Goal: Information Seeking & Learning: Learn about a topic

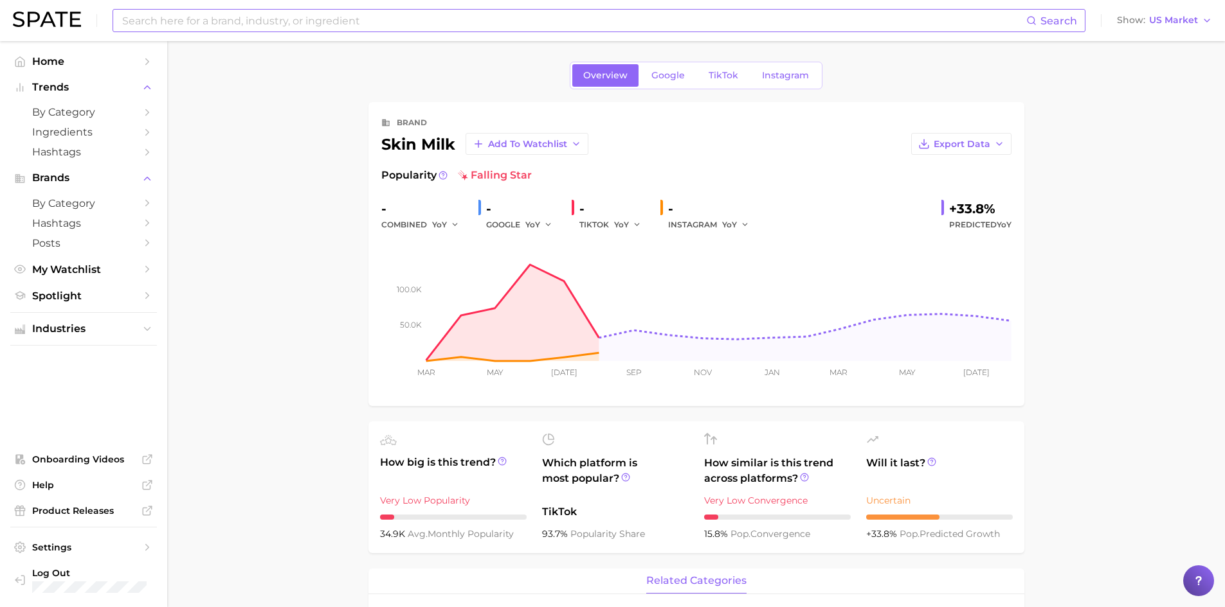
click at [159, 21] on input at bounding box center [573, 21] width 905 height 22
click at [78, 58] on span "Home" at bounding box center [83, 61] width 103 height 12
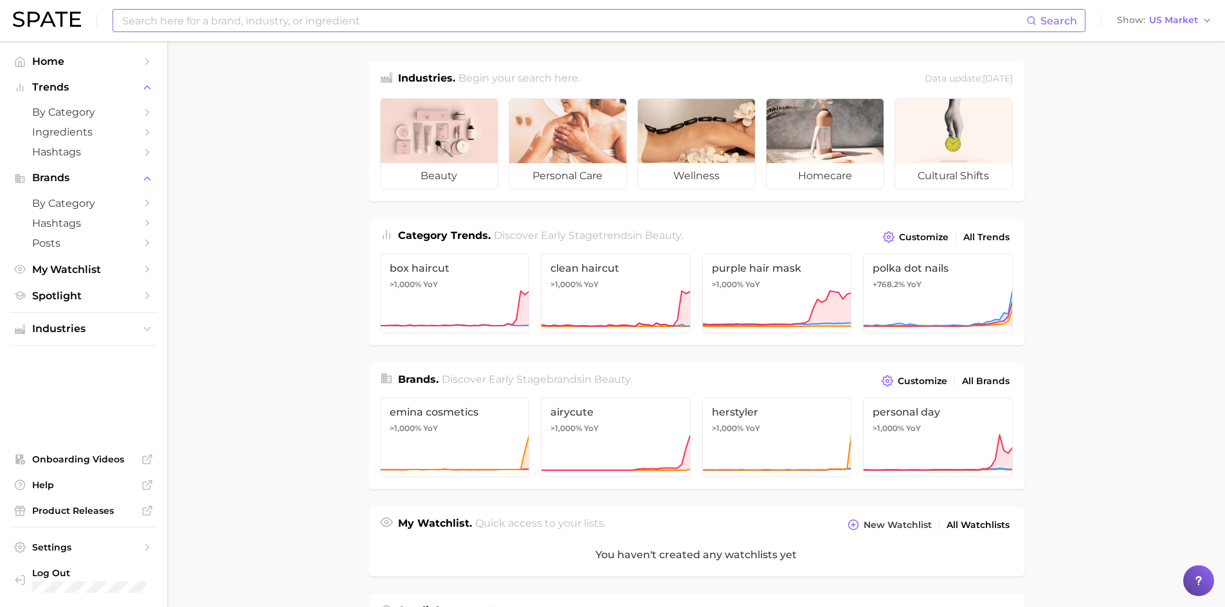
click at [241, 24] on input at bounding box center [573, 21] width 905 height 22
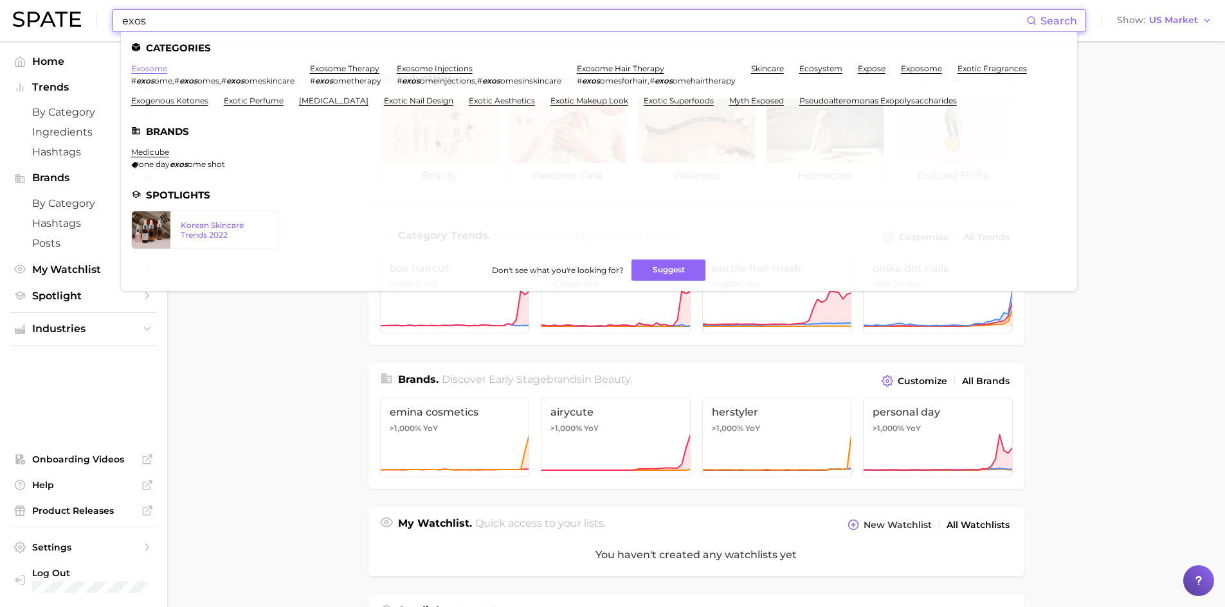
type input "exos"
click at [150, 71] on link "exosome" at bounding box center [149, 69] width 36 height 10
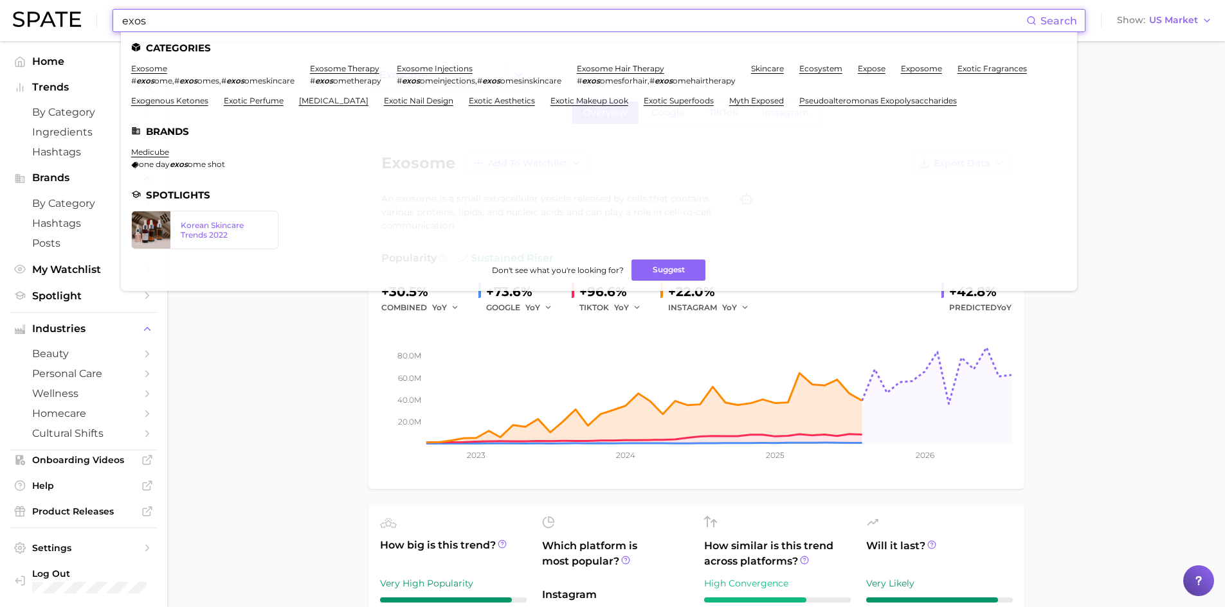
click at [185, 26] on input "exos" at bounding box center [573, 21] width 905 height 22
drag, startPoint x: 186, startPoint y: 26, endPoint x: 114, endPoint y: 21, distance: 72.2
click at [114, 21] on div "exos Search Categories exosome # exos ome , # exos omes , # exos omeskincare ex…" at bounding box center [598, 20] width 973 height 23
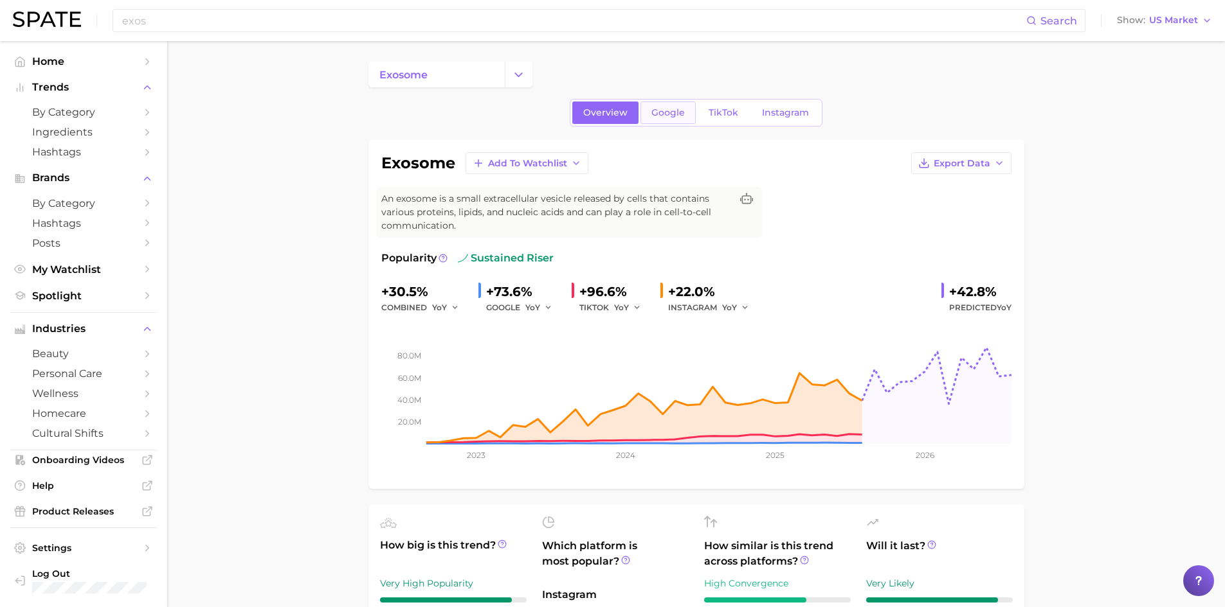
click at [669, 112] on span "Google" at bounding box center [667, 112] width 33 height 11
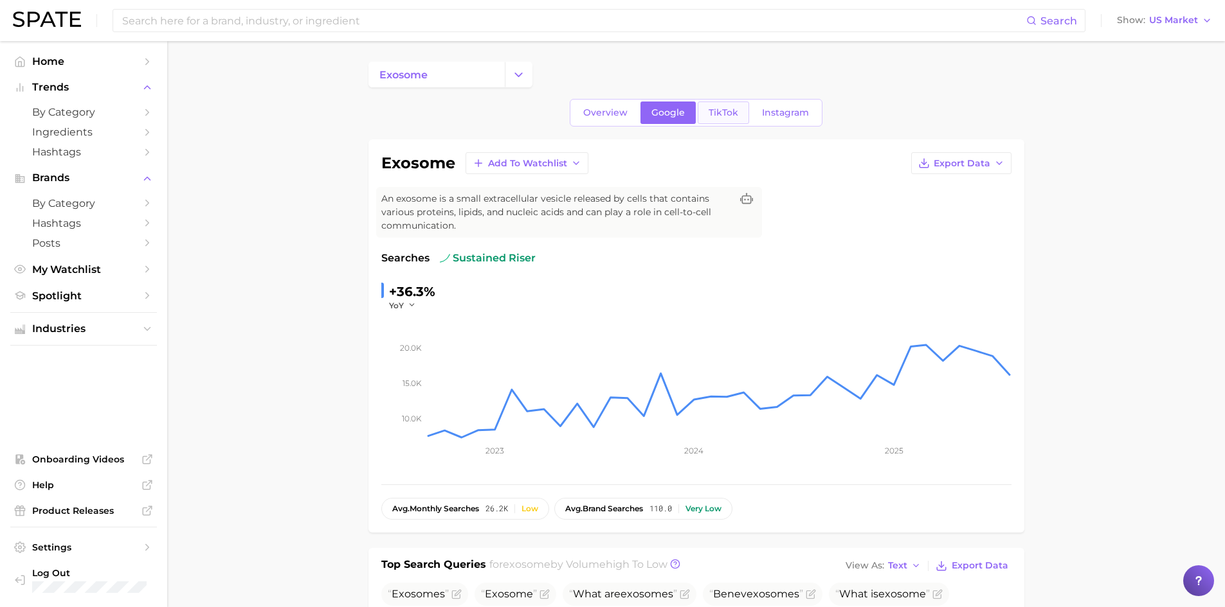
click at [723, 115] on span "TikTok" at bounding box center [723, 112] width 30 height 11
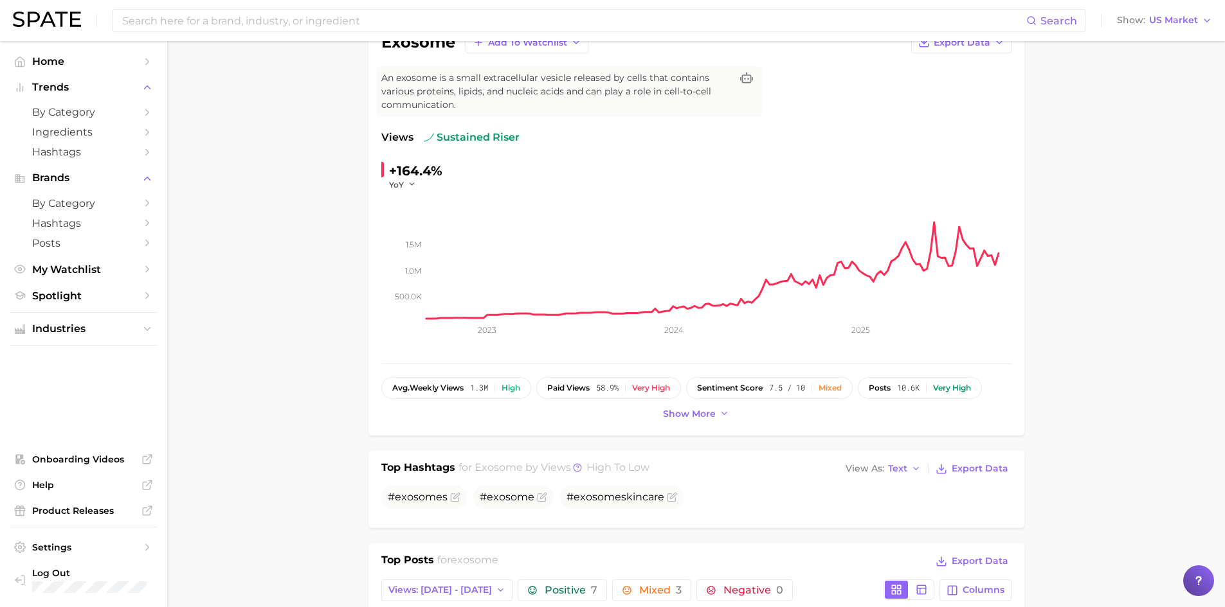
scroll to position [58, 0]
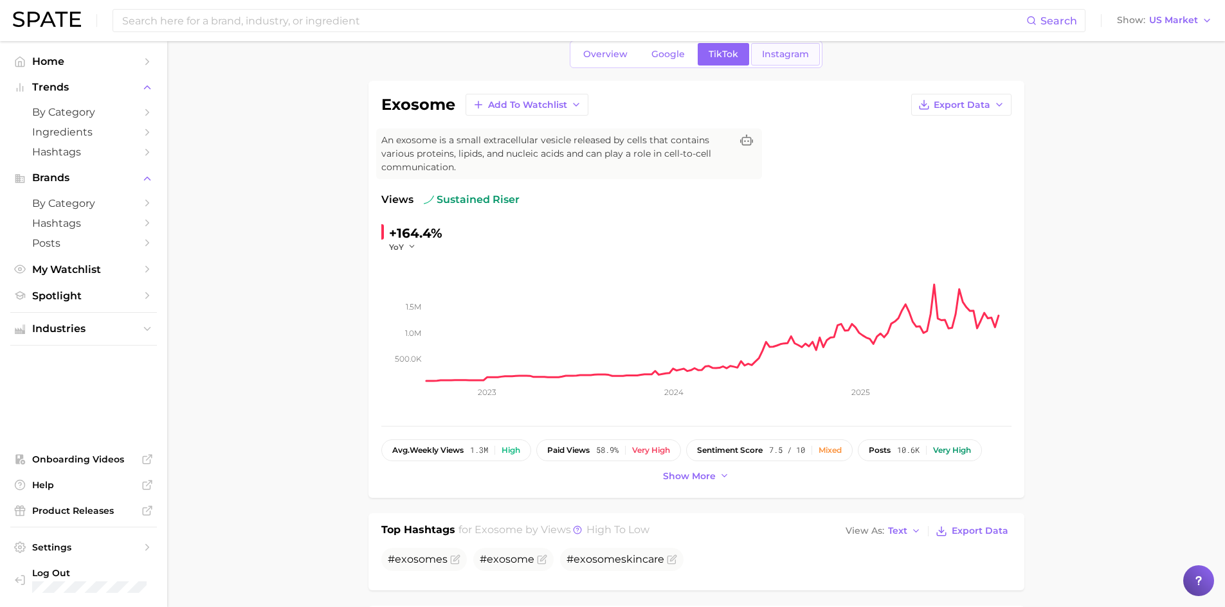
click at [775, 47] on link "Instagram" at bounding box center [785, 54] width 69 height 22
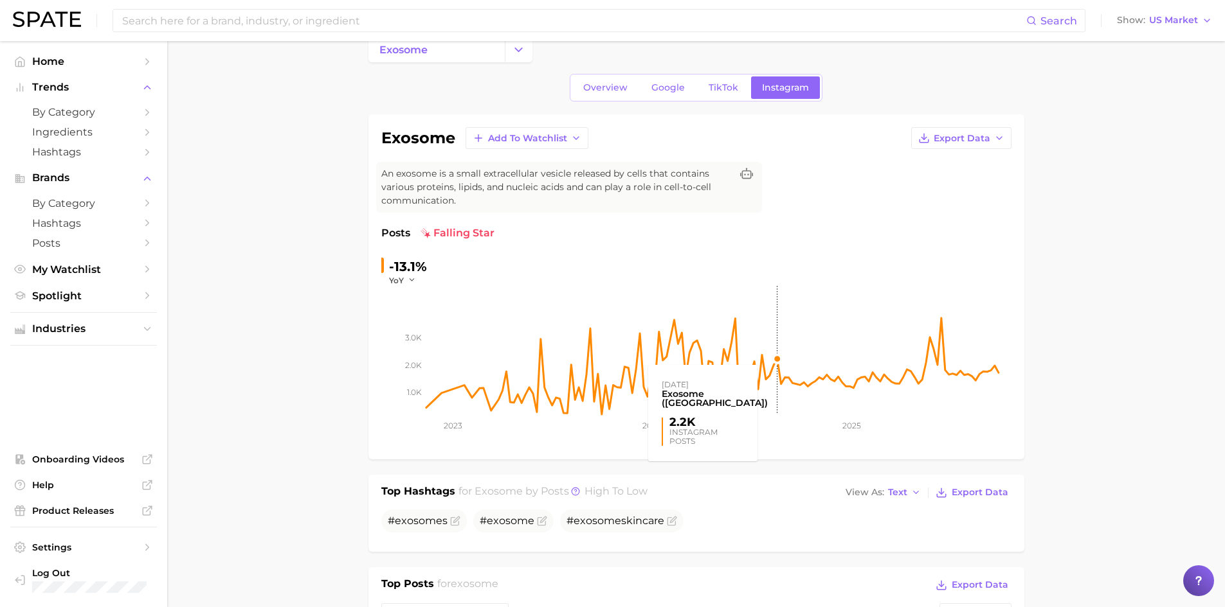
scroll to position [2, 0]
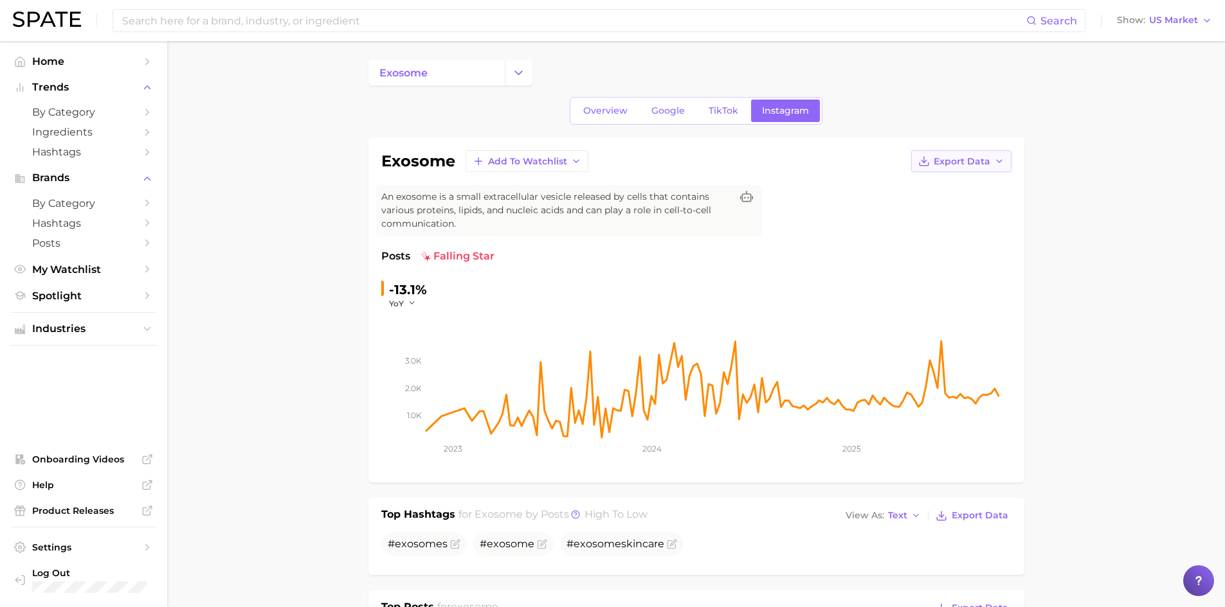
click at [985, 163] on span "Export Data" at bounding box center [961, 161] width 57 height 11
click at [602, 105] on span "Overview" at bounding box center [605, 110] width 44 height 11
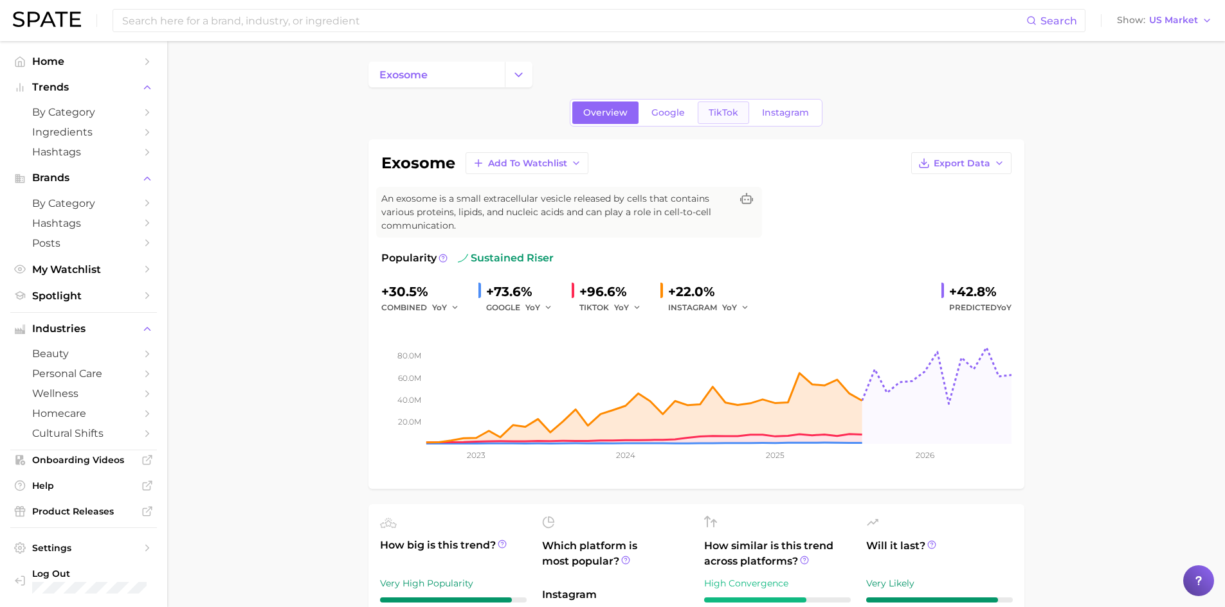
click at [725, 114] on span "TikTok" at bounding box center [723, 112] width 30 height 11
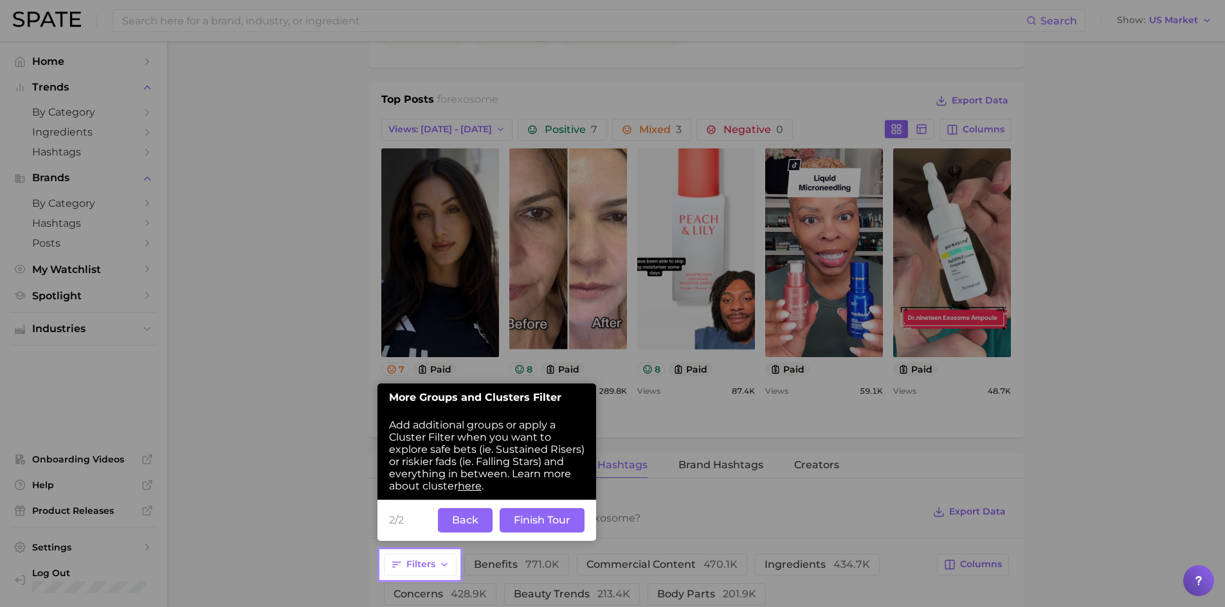
scroll to position [582, 0]
click at [465, 518] on button "Back" at bounding box center [465, 520] width 55 height 24
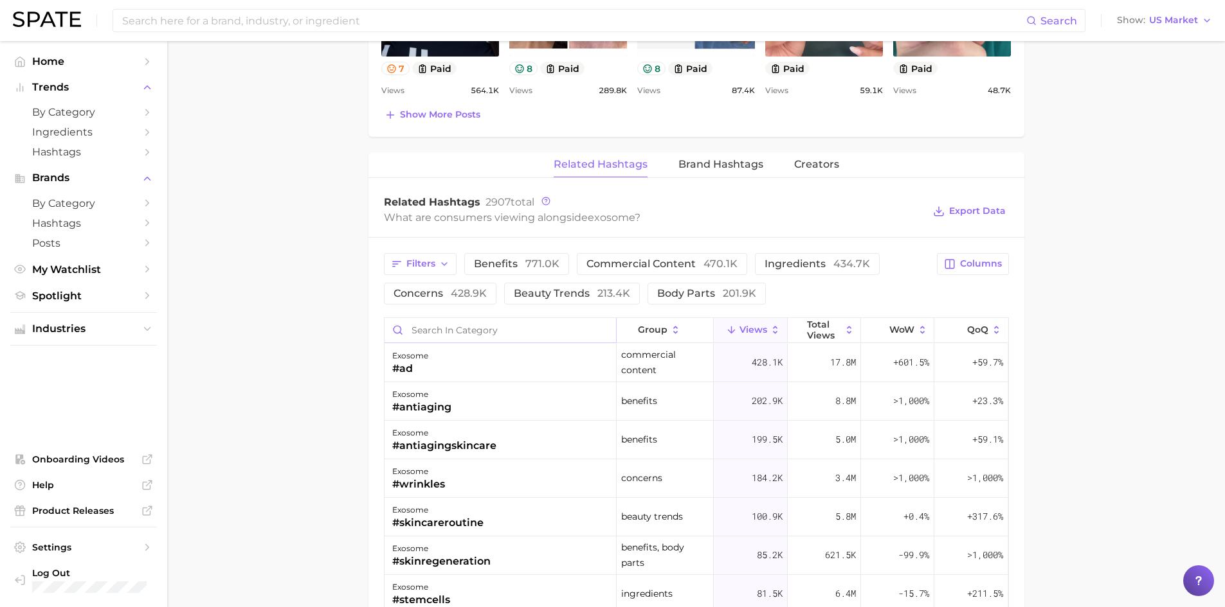
scroll to position [904, 0]
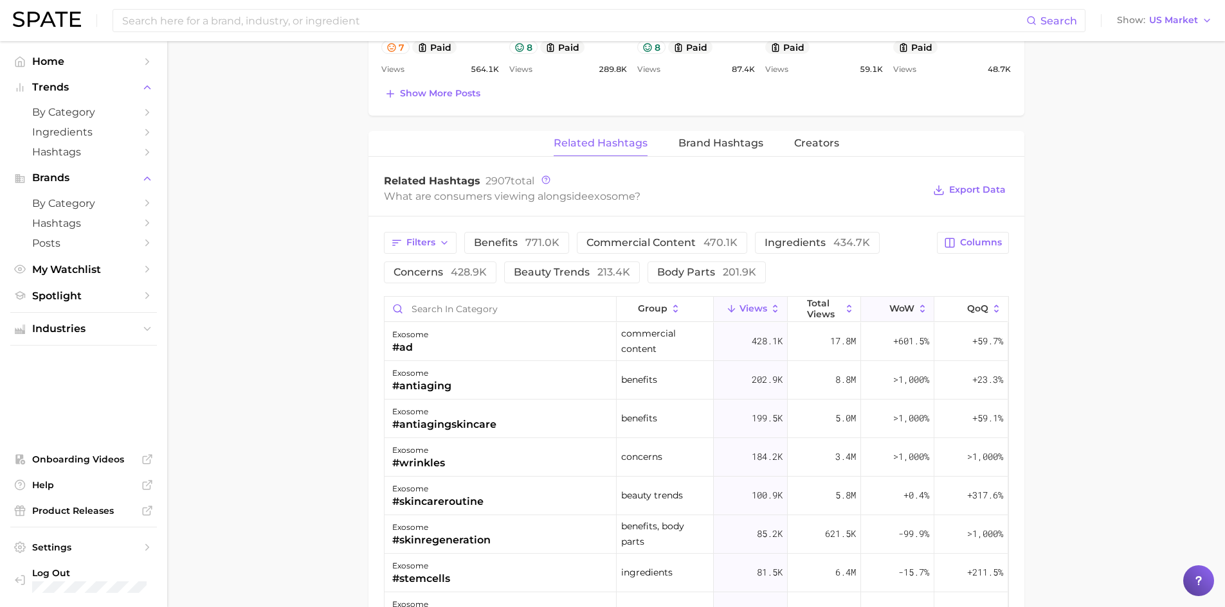
click at [872, 297] on button "WoW" at bounding box center [897, 309] width 73 height 25
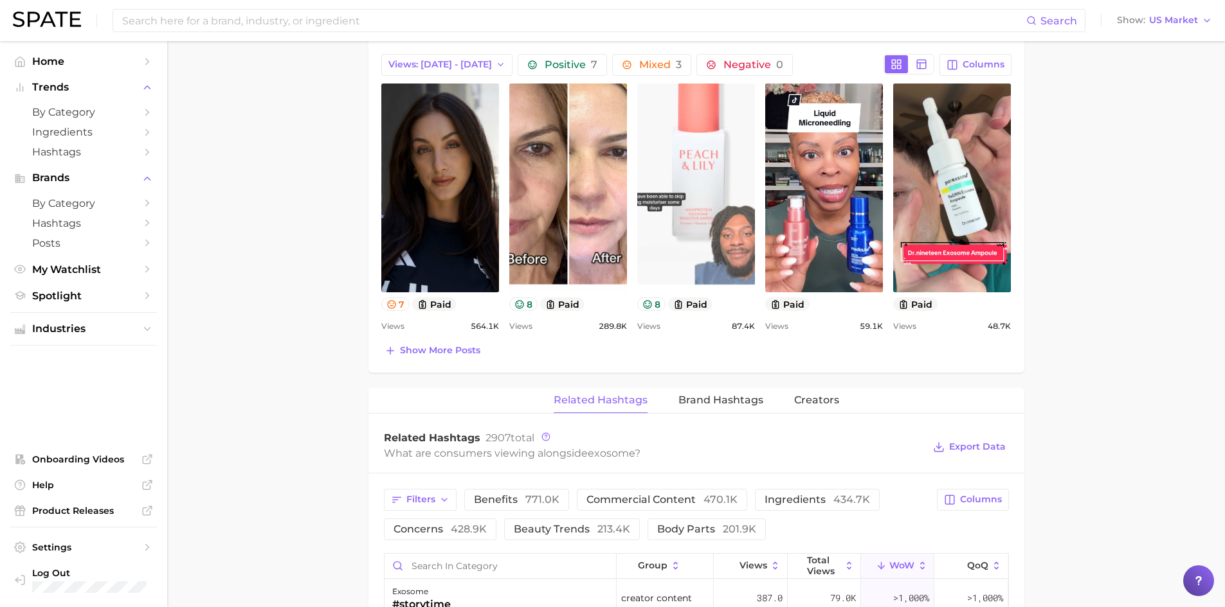
scroll to position [637, 0]
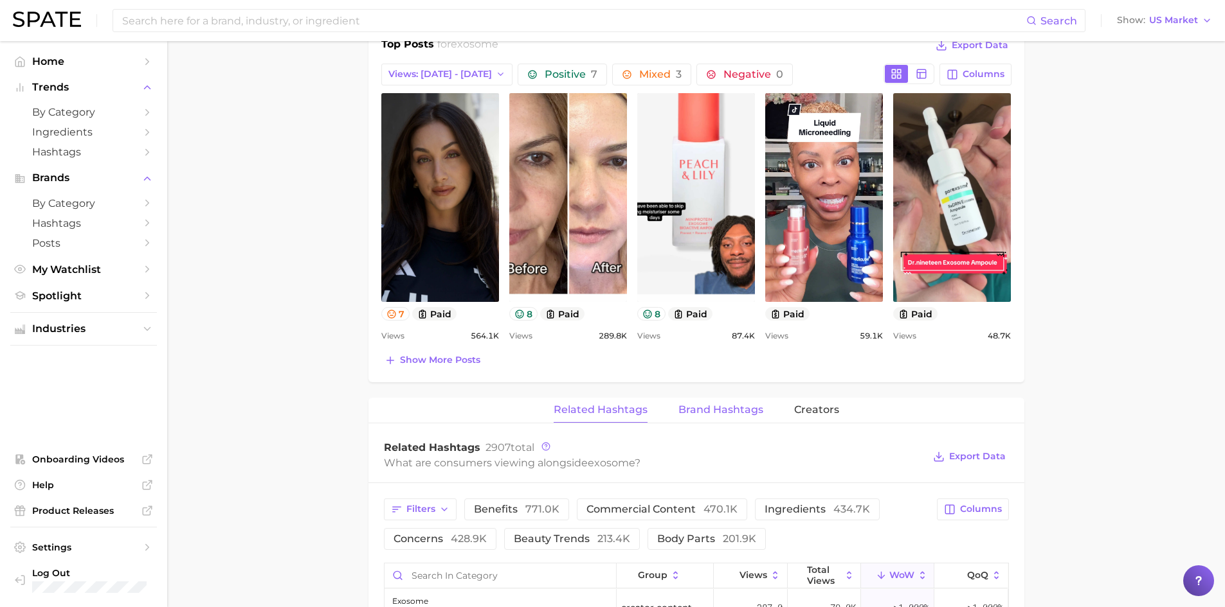
click at [722, 408] on span "Brand Hashtags" at bounding box center [720, 410] width 85 height 12
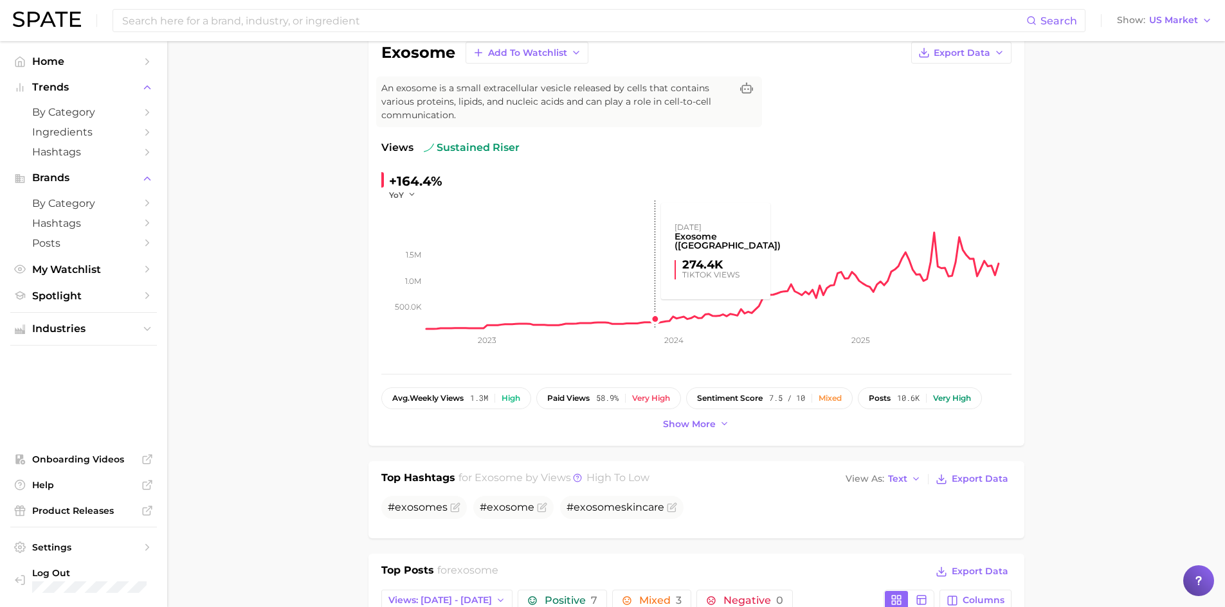
scroll to position [0, 0]
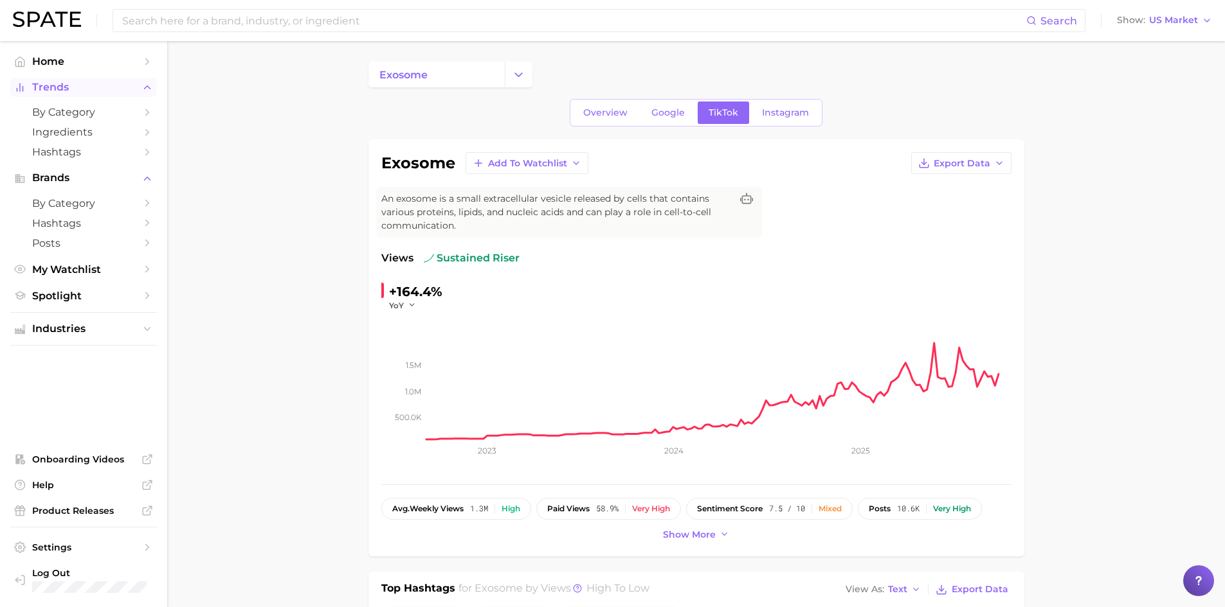
click at [55, 85] on span "Trends" at bounding box center [83, 88] width 103 height 12
click at [80, 84] on span "Trends" at bounding box center [83, 88] width 103 height 12
click at [94, 111] on span "by Category" at bounding box center [83, 112] width 103 height 12
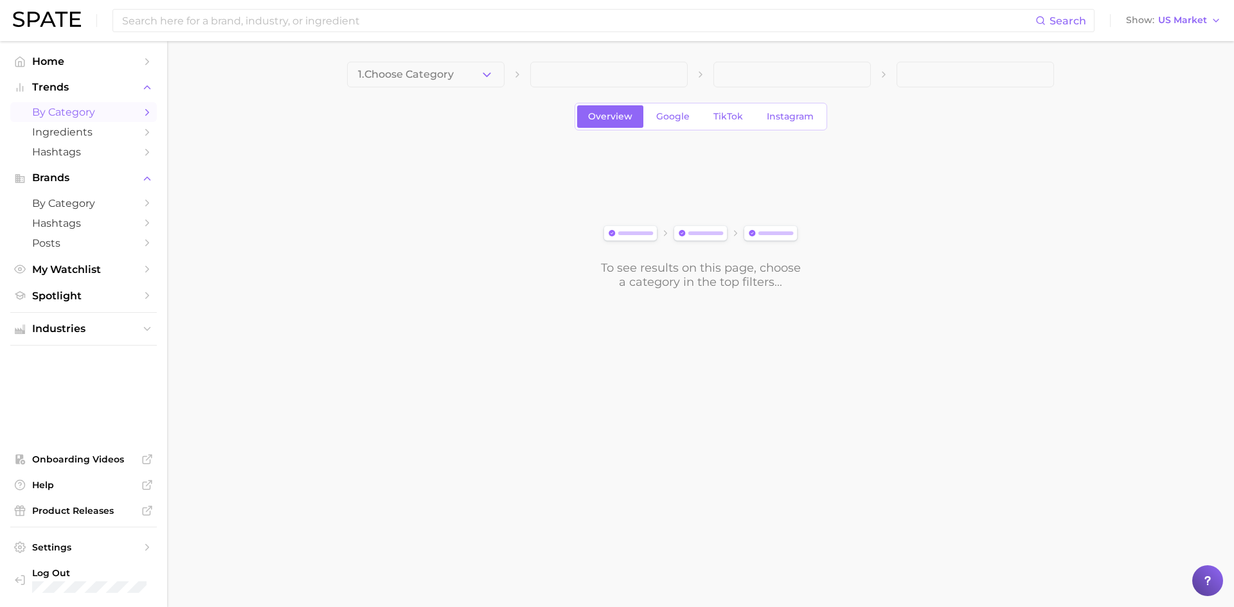
click at [478, 78] on button "1. Choose Category" at bounding box center [425, 75] width 157 height 26
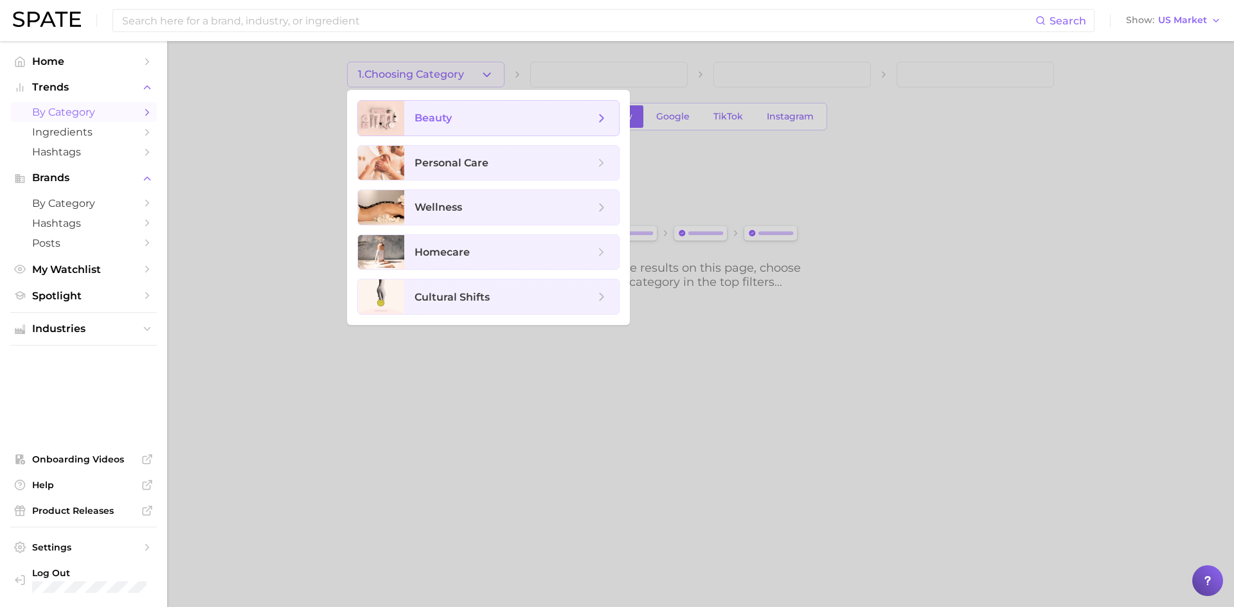
click at [474, 109] on span "beauty" at bounding box center [511, 118] width 215 height 35
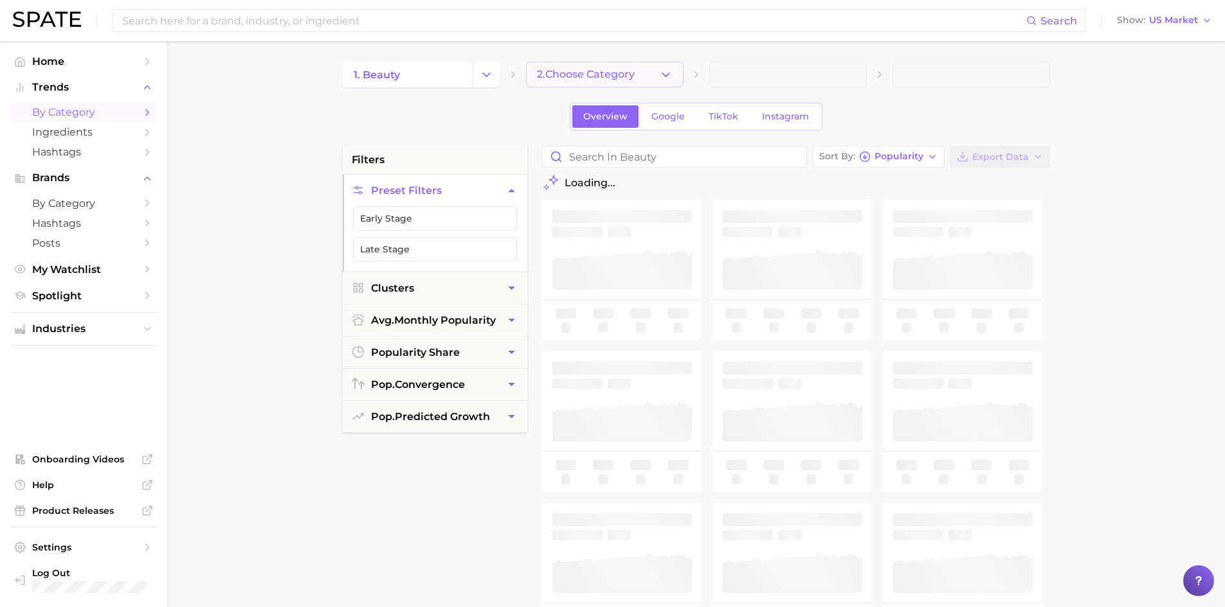
click at [609, 72] on span "2. Choose Category" at bounding box center [586, 75] width 98 height 12
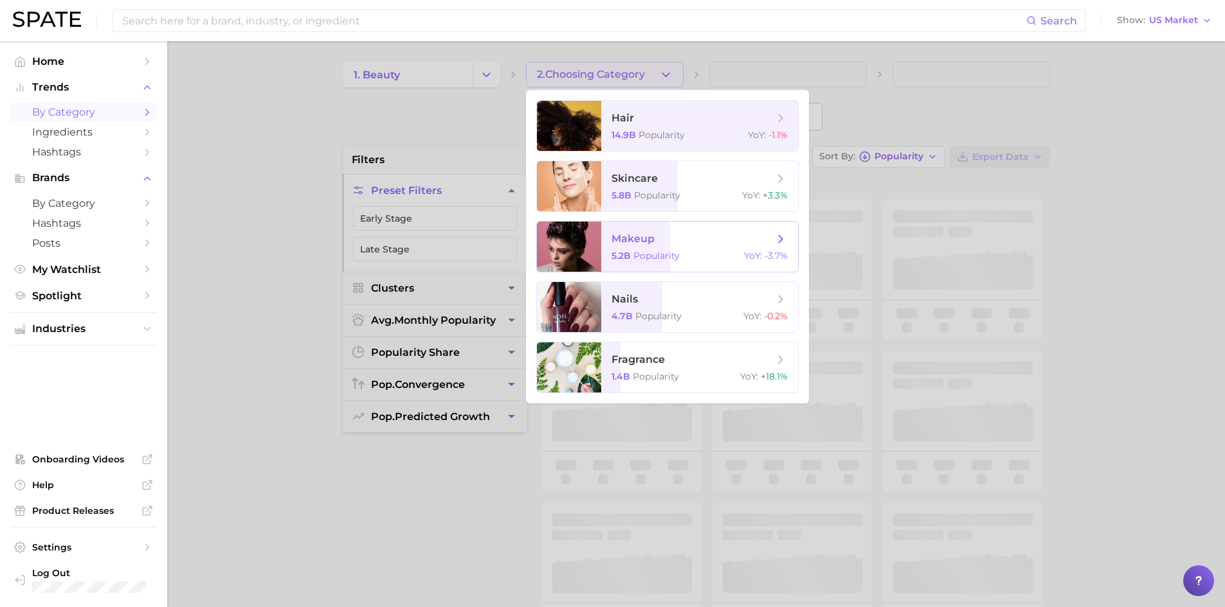
click at [661, 253] on span "Popularity" at bounding box center [656, 256] width 46 height 12
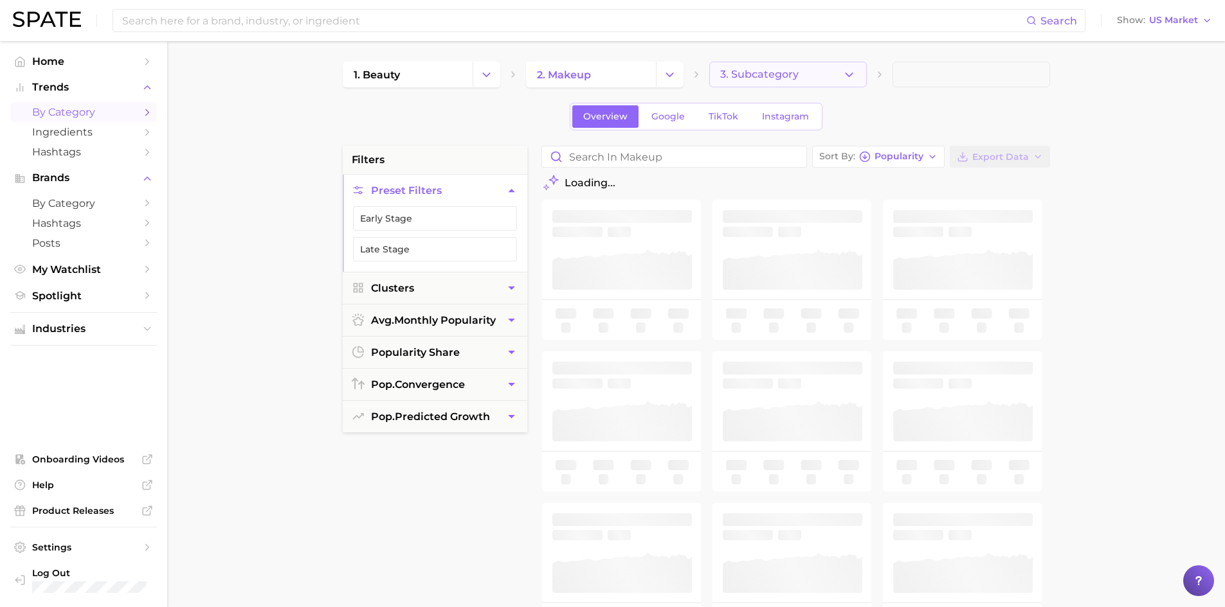
click at [814, 74] on button "3. Subcategory" at bounding box center [787, 75] width 157 height 26
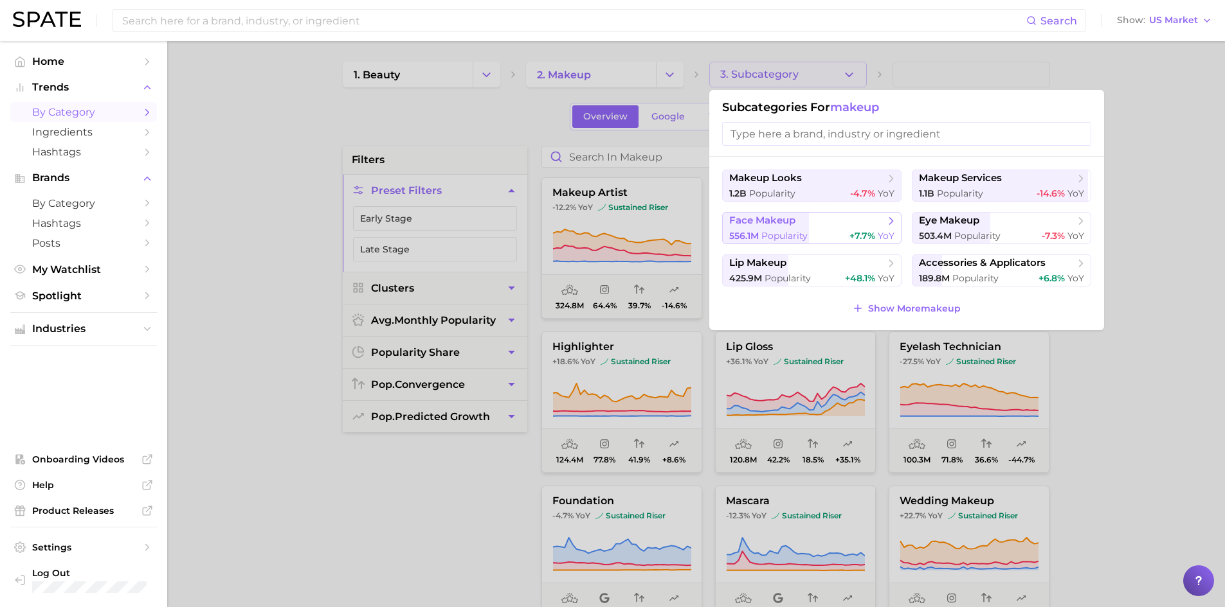
click at [807, 228] on button "face makeup 556.1m Popularity +7.7% YoY" at bounding box center [811, 228] width 179 height 32
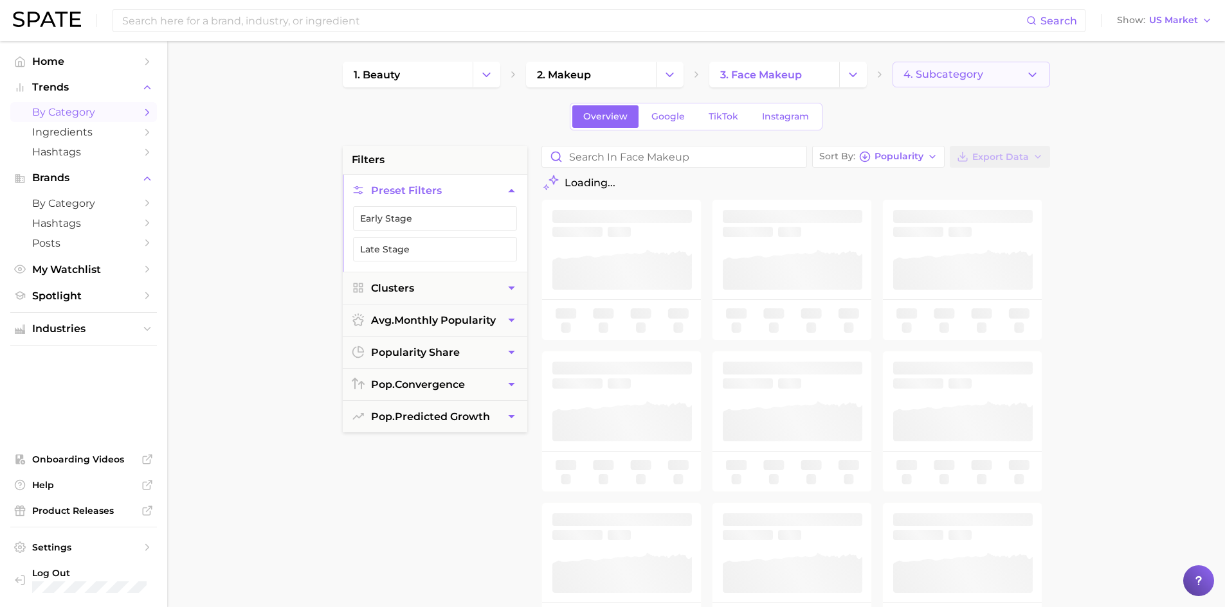
click at [974, 75] on span "4. Subcategory" at bounding box center [943, 75] width 80 height 12
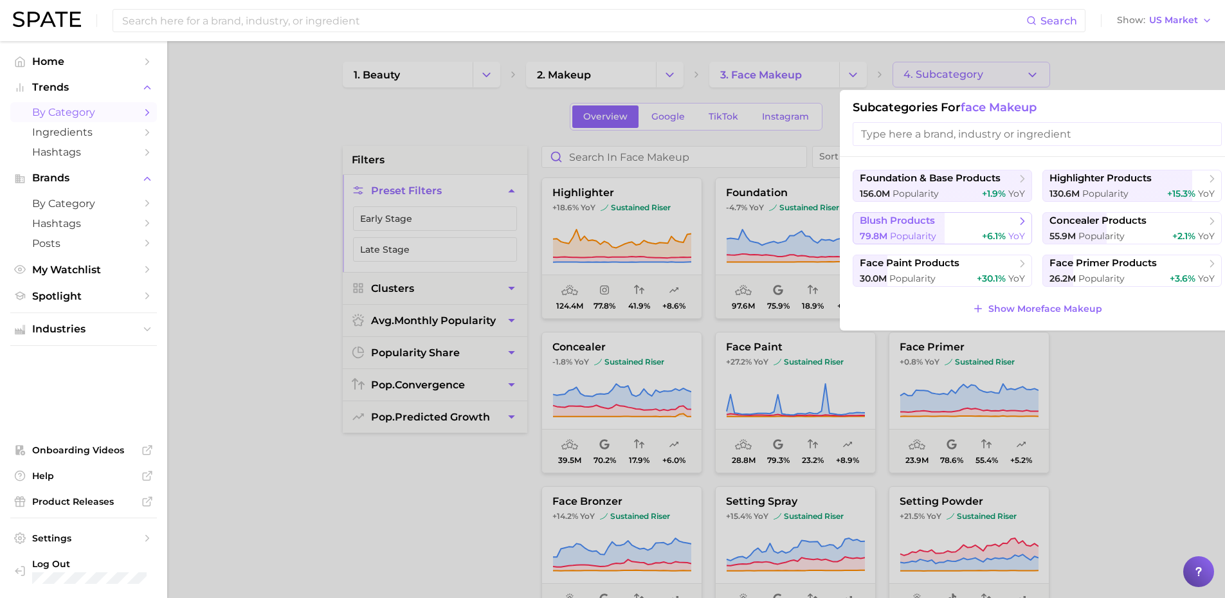
click at [922, 226] on span "blush products" at bounding box center [896, 221] width 75 height 12
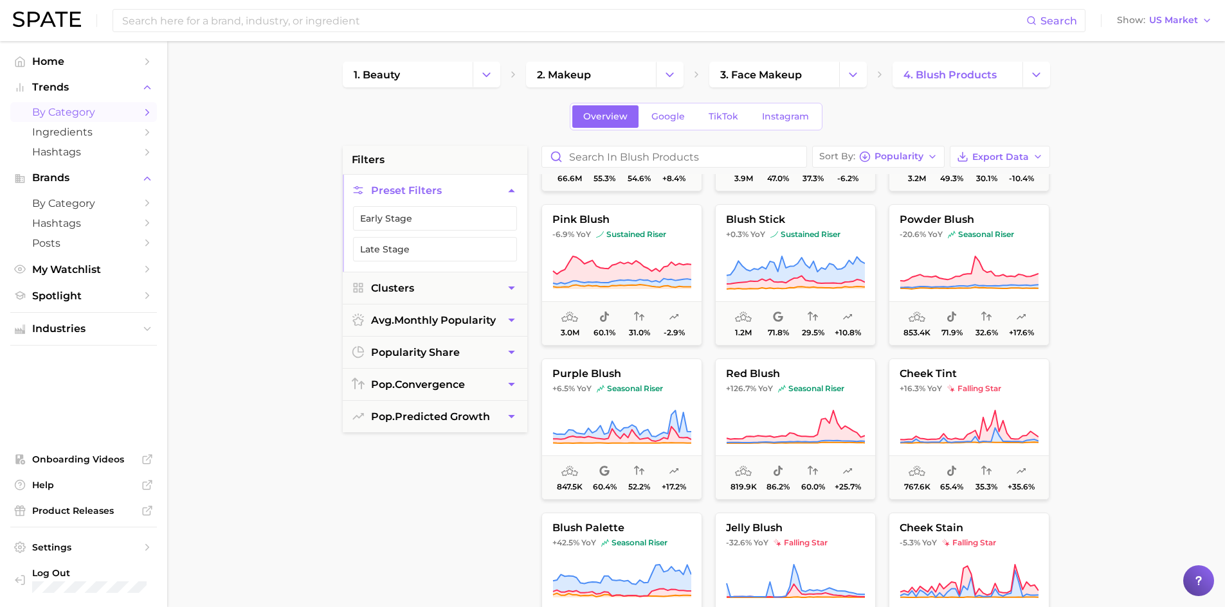
scroll to position [129, 0]
click at [764, 382] on button "red blush +126.7% YoY seasonal riser 819.9k 86.2% 60.0% +25.7%" at bounding box center [795, 427] width 161 height 141
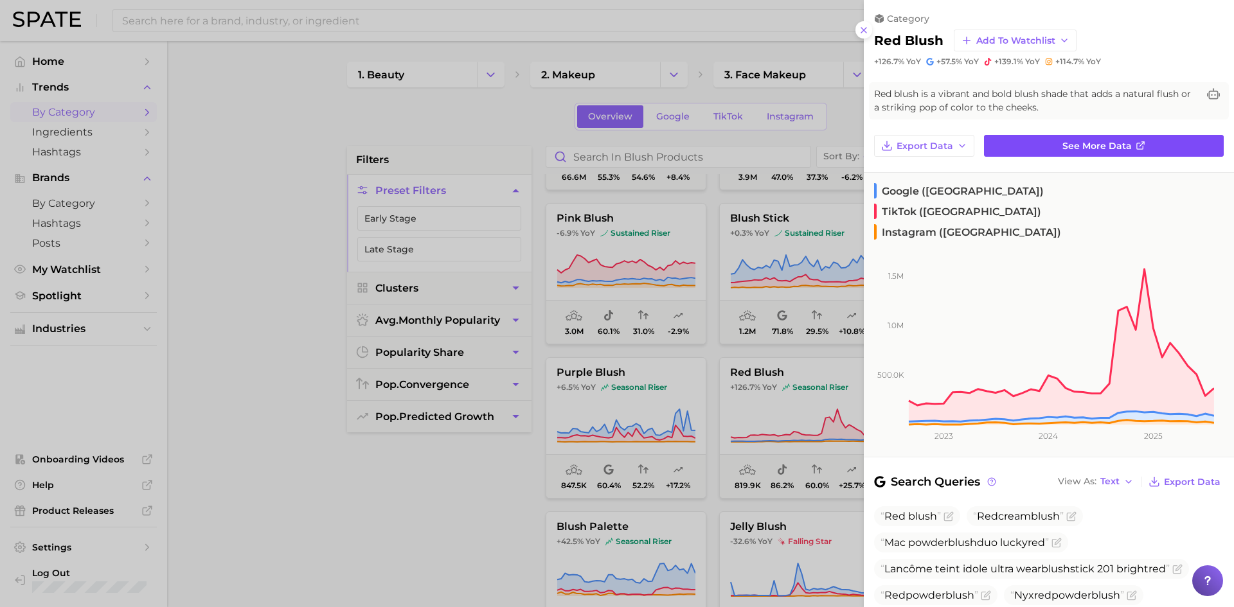
click at [1036, 143] on link "See more data" at bounding box center [1104, 146] width 240 height 22
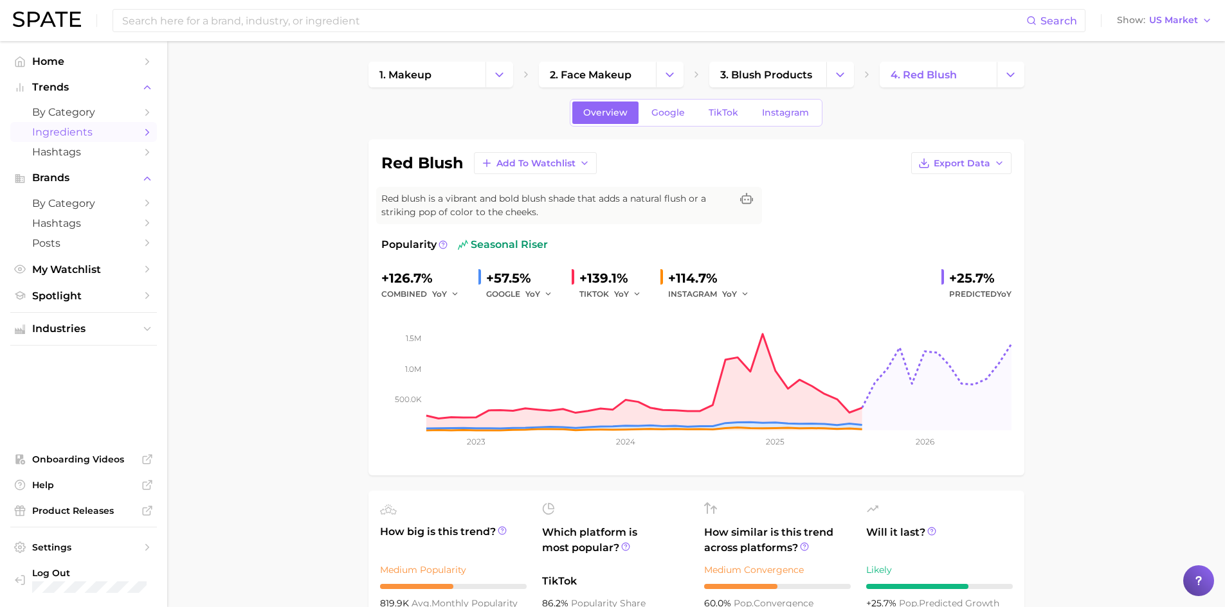
click at [116, 128] on span "Ingredients" at bounding box center [83, 132] width 103 height 12
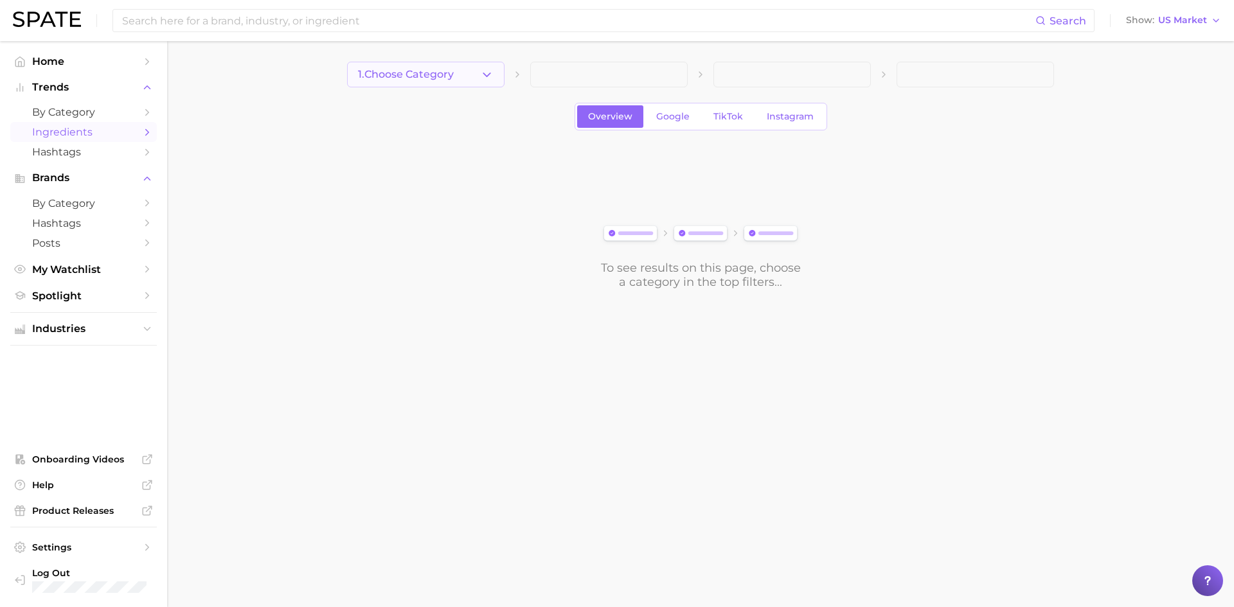
click at [480, 70] on button "1. Choose Category" at bounding box center [425, 75] width 157 height 26
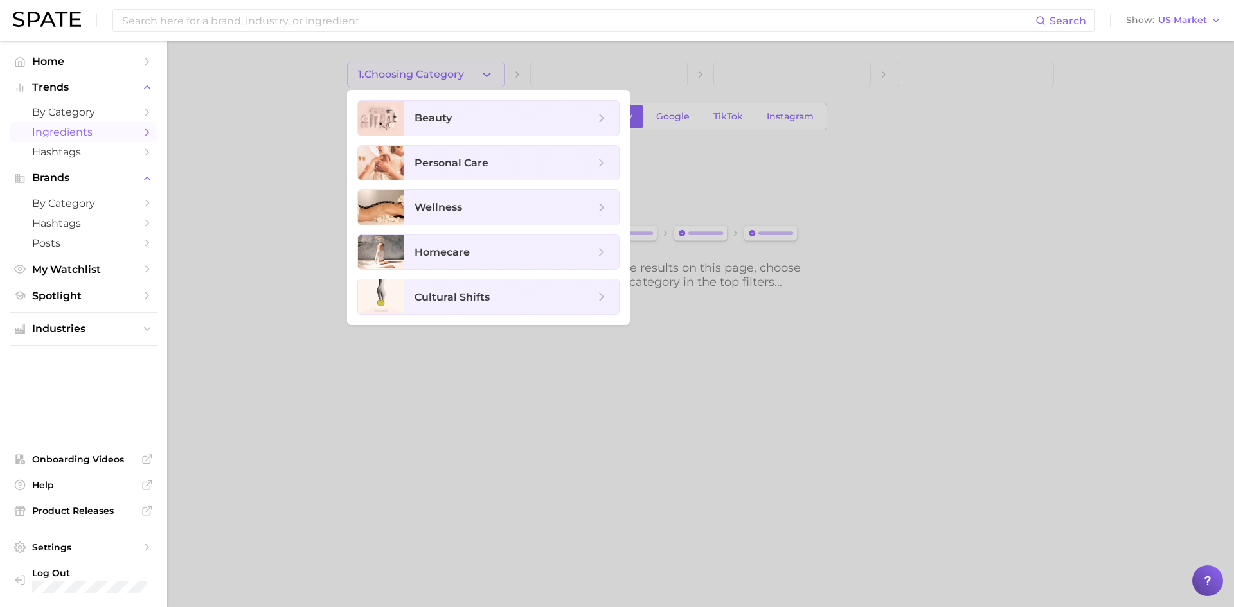
click at [159, 134] on nav "Home Trends by Category Ingredients Hashtags Brands by Category Hashtags Posts …" at bounding box center [83, 324] width 167 height 566
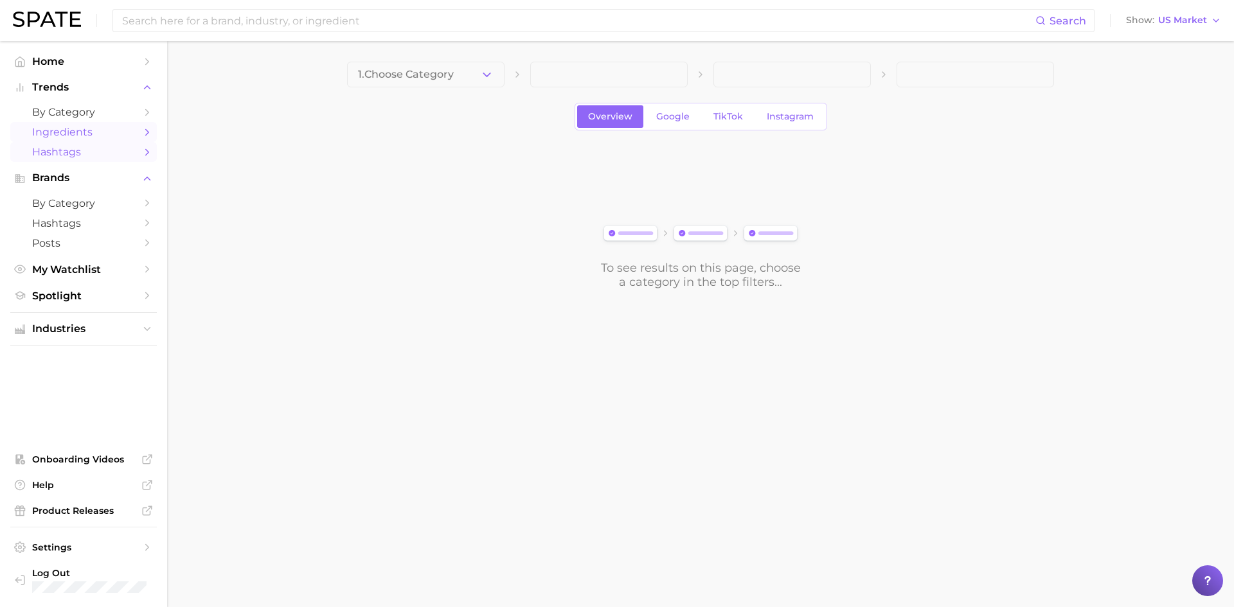
click at [132, 149] on span "Hashtags" at bounding box center [83, 152] width 103 height 12
